Goal: Task Accomplishment & Management: Manage account settings

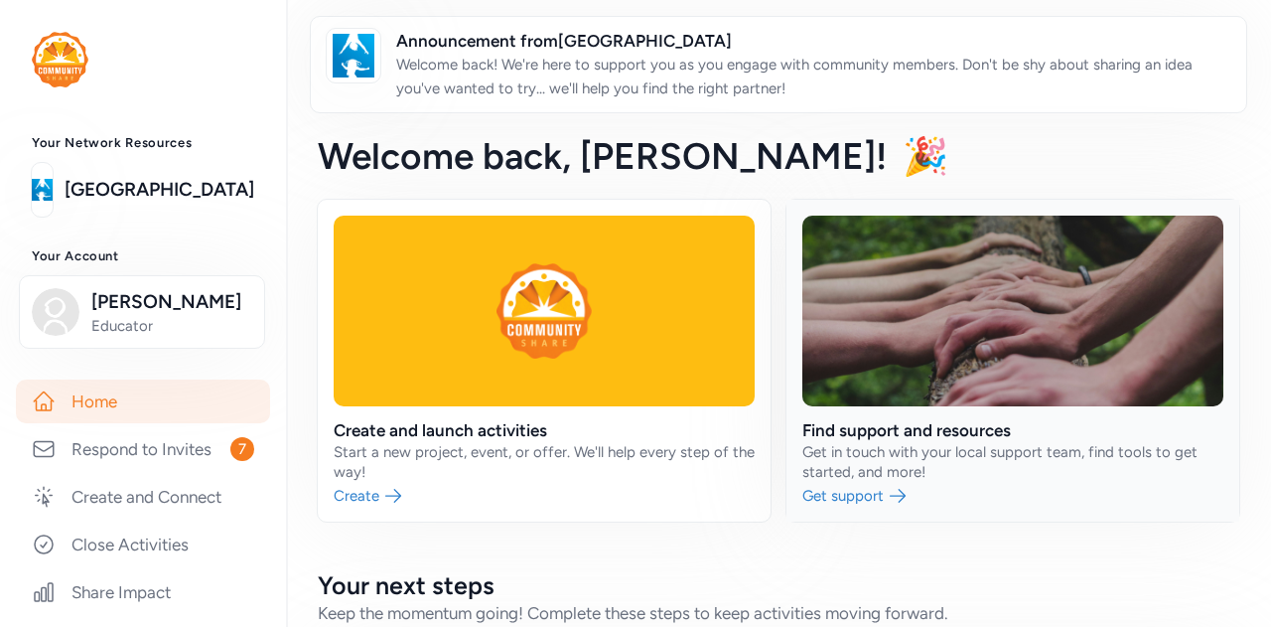
click at [834, 488] on link at bounding box center [1012, 361] width 453 height 322
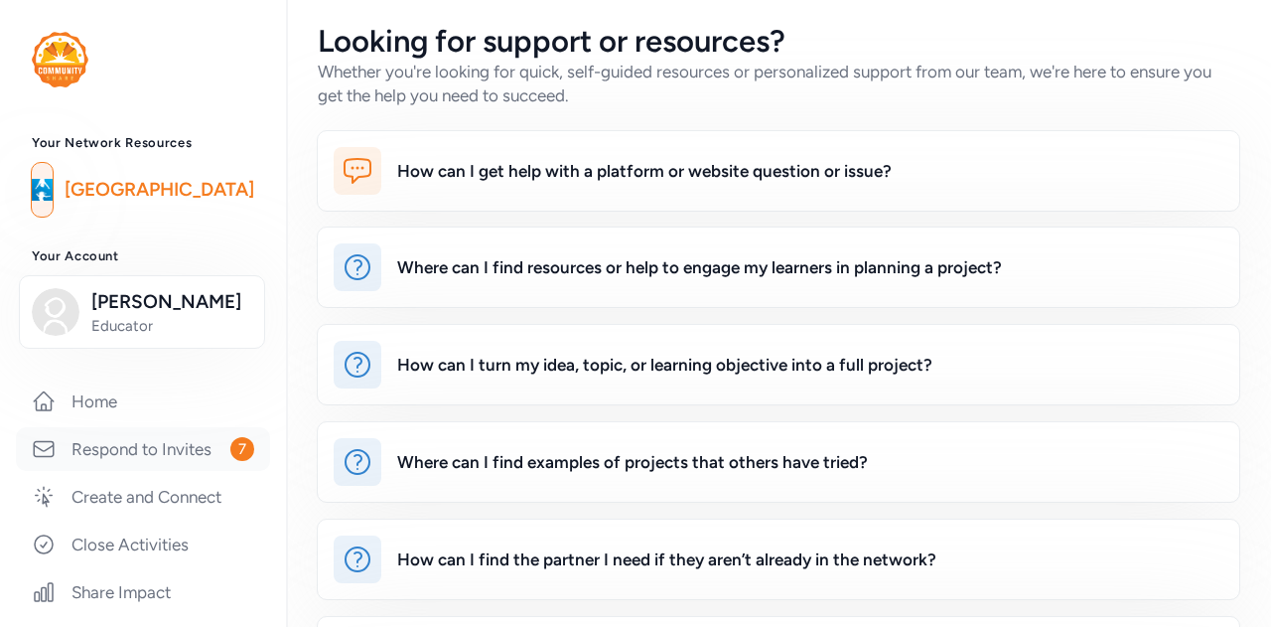
click at [173, 460] on link "Respond to Invites 7" at bounding box center [143, 449] width 254 height 44
